Goal: Information Seeking & Learning: Learn about a topic

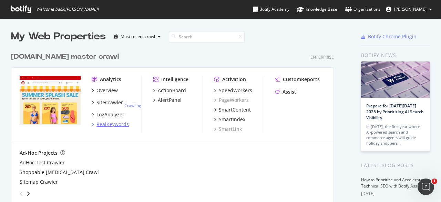
click at [107, 125] on div "RealKeywords" at bounding box center [113, 124] width 32 height 7
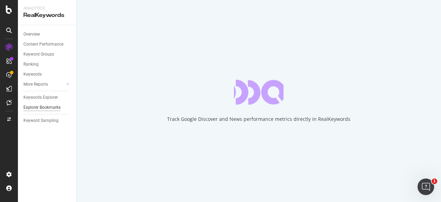
click at [43, 107] on div "Explorer Bookmarks" at bounding box center [41, 107] width 37 height 7
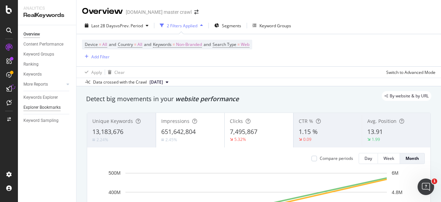
click at [45, 109] on div "Explorer Bookmarks" at bounding box center [41, 107] width 37 height 7
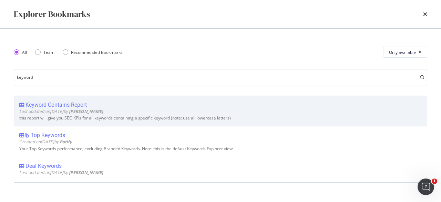
type input "keyword"
click at [74, 103] on div "Keyword Contains Report" at bounding box center [56, 104] width 61 height 7
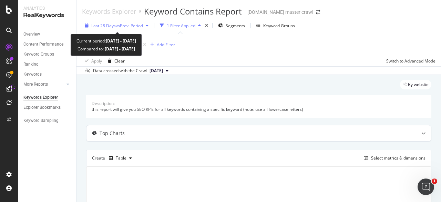
click at [129, 26] on span "vs Prev. Period" at bounding box center [129, 26] width 27 height 6
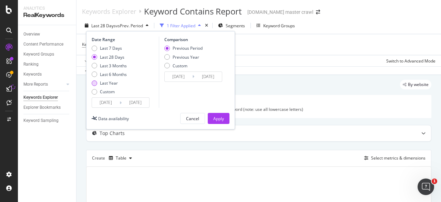
click at [115, 82] on div "Last Year" at bounding box center [109, 83] width 18 height 6
type input "[DATE]"
click at [217, 118] on div "Apply" at bounding box center [218, 118] width 11 height 6
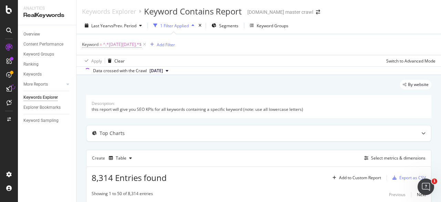
click at [122, 45] on span "^.*[DATE][DATE].*$" at bounding box center [122, 45] width 39 height 10
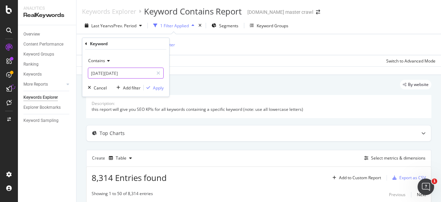
click at [115, 73] on input "[DATE][DATE]" at bounding box center [120, 73] width 65 height 11
type input "ca"
click at [110, 73] on input "ca" at bounding box center [120, 73] width 65 height 11
type input "cake"
click at [153, 87] on div "Apply" at bounding box center [158, 87] width 11 height 6
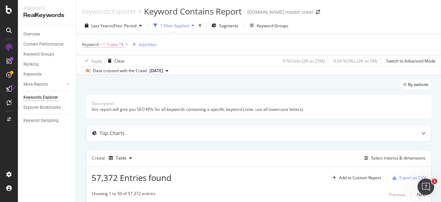
click at [117, 43] on span "^.*cake.*$" at bounding box center [113, 45] width 21 height 10
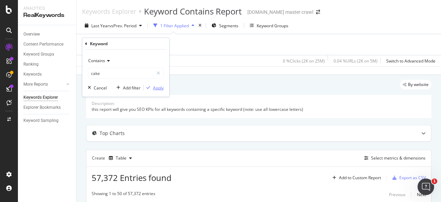
click at [156, 89] on div "Apply" at bounding box center [158, 87] width 11 height 6
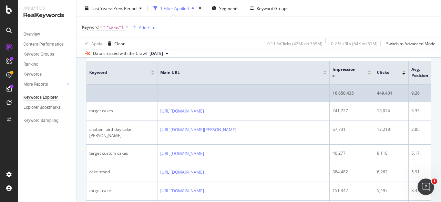
scroll to position [140, 0]
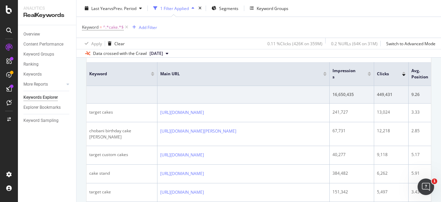
click at [370, 74] on div at bounding box center [369, 75] width 3 height 2
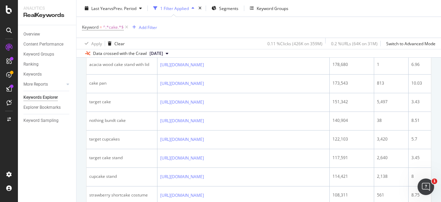
scroll to position [159, 0]
